Goal: Contribute content

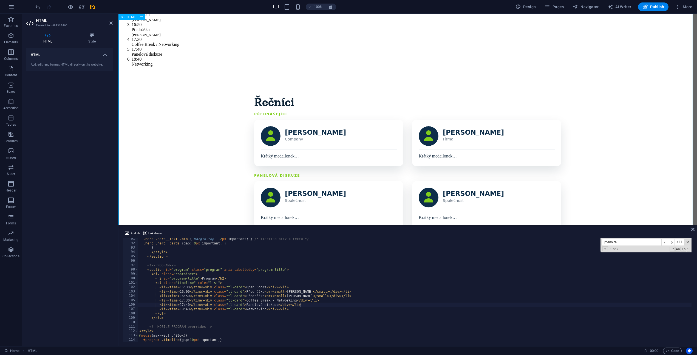
scroll to position [396, 0]
click at [92, 8] on icon "save" at bounding box center [92, 7] width 6 height 6
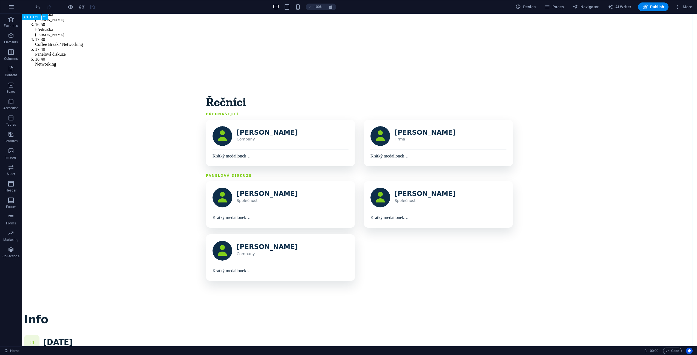
click at [176, 155] on div "Program Řečníci Detaily Registrovat se [GEOGRAPHIC_DATA]? Cože? Většina network…" at bounding box center [359, 263] width 671 height 820
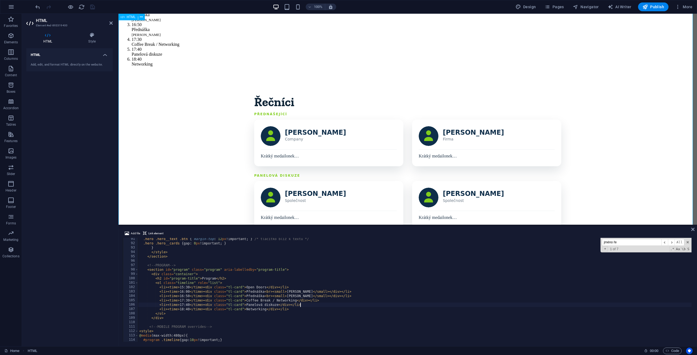
click at [261, 152] on div "Program Řečníci Detaily Registrovat se [GEOGRAPHIC_DATA]? Cože? Většina network…" at bounding box center [408, 263] width 574 height 820
drag, startPoint x: 187, startPoint y: 292, endPoint x: 190, endPoint y: 302, distance: 10.8
click at [187, 292] on div ".hero .hero__text .btn { margin-top : 12 px !important ; } /* tlačítko blíž k t…" at bounding box center [526, 293] width 777 height 112
click at [427, 271] on div ".hero .hero__text .btn { margin-top : 12 px !important ; } /* tlačítko blíž k t…" at bounding box center [526, 293] width 777 height 112
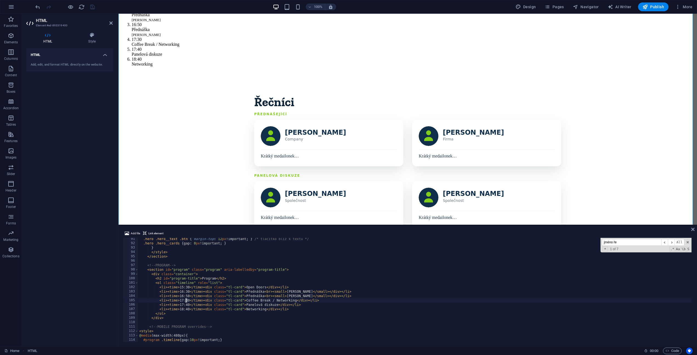
click at [186, 299] on div ".hero .hero__text .btn { margin-top : 12 px !important ; } /* tlačítko blíž k t…" at bounding box center [526, 293] width 777 height 112
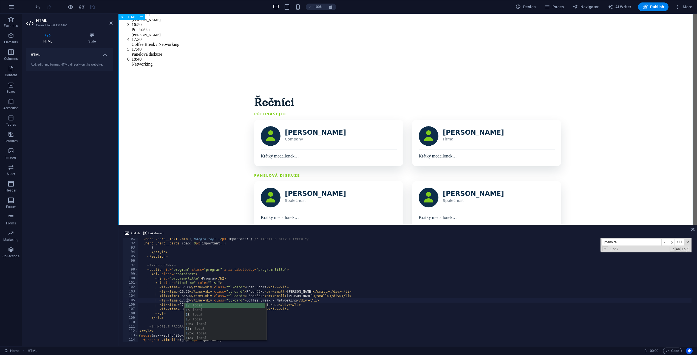
type textarea "<li><time>17:10</time><div class="tl-card">Coffee Break / Networking</div></li>"
click at [186, 183] on div "Program Řečníci Detaily Registrovat se [GEOGRAPHIC_DATA]? Cože? Většina network…" at bounding box center [408, 263] width 574 height 820
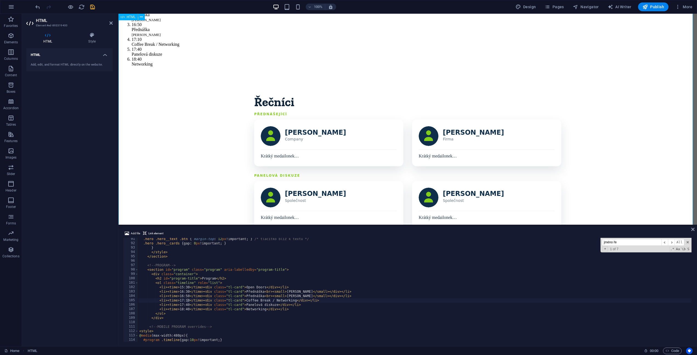
click at [176, 119] on div "Program Řečníci Detaily Registrovat se [GEOGRAPHIC_DATA]? Cože? Většina network…" at bounding box center [408, 263] width 574 height 820
click at [198, 54] on div "Program Řečníci Detaily Registrovat se [GEOGRAPHIC_DATA]? Cože? Většina network…" at bounding box center [408, 263] width 574 height 820
click at [687, 242] on span at bounding box center [688, 242] width 4 height 4
click at [694, 228] on icon at bounding box center [692, 229] width 3 height 4
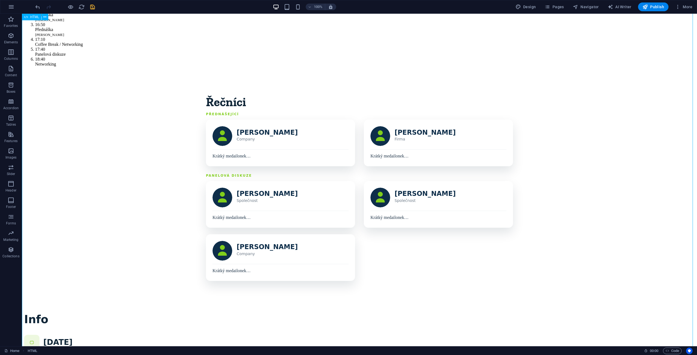
click at [612, 187] on div "Program Řečníci Detaily Registrovat se [GEOGRAPHIC_DATA]? Cože? Většina network…" at bounding box center [359, 263] width 671 height 820
click at [93, 8] on icon "save" at bounding box center [92, 7] width 6 height 6
